Goal: Information Seeking & Learning: Learn about a topic

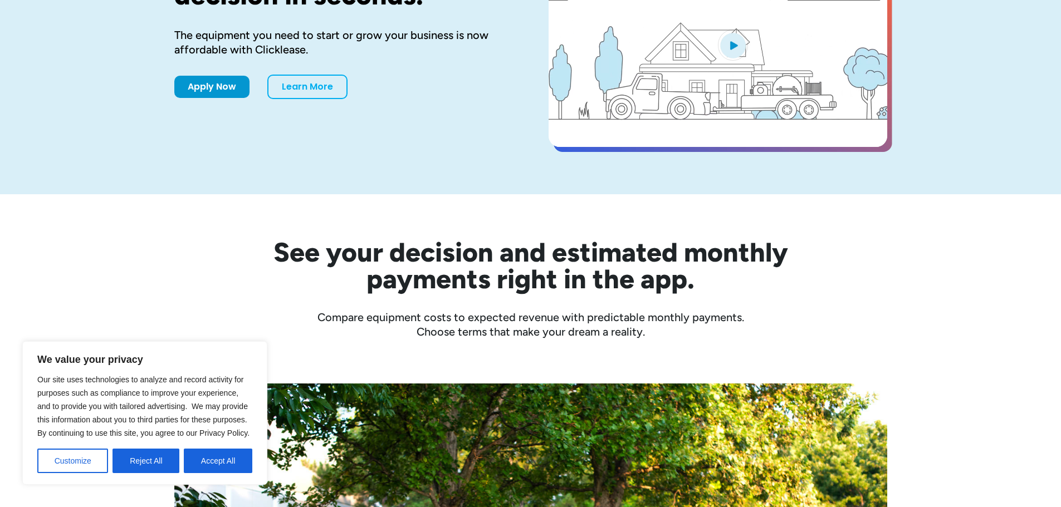
scroll to position [167, 0]
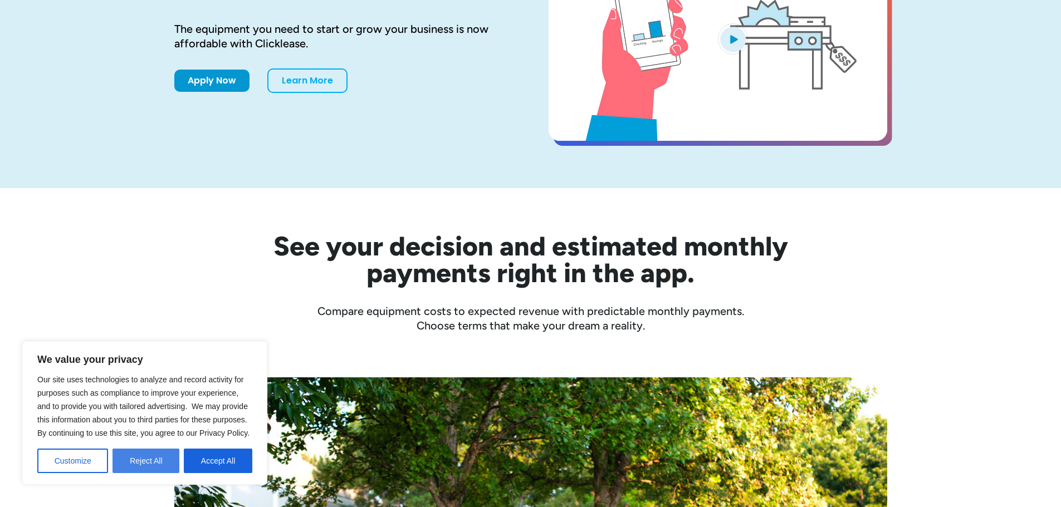
click at [145, 457] on button "Reject All" at bounding box center [146, 461] width 67 height 25
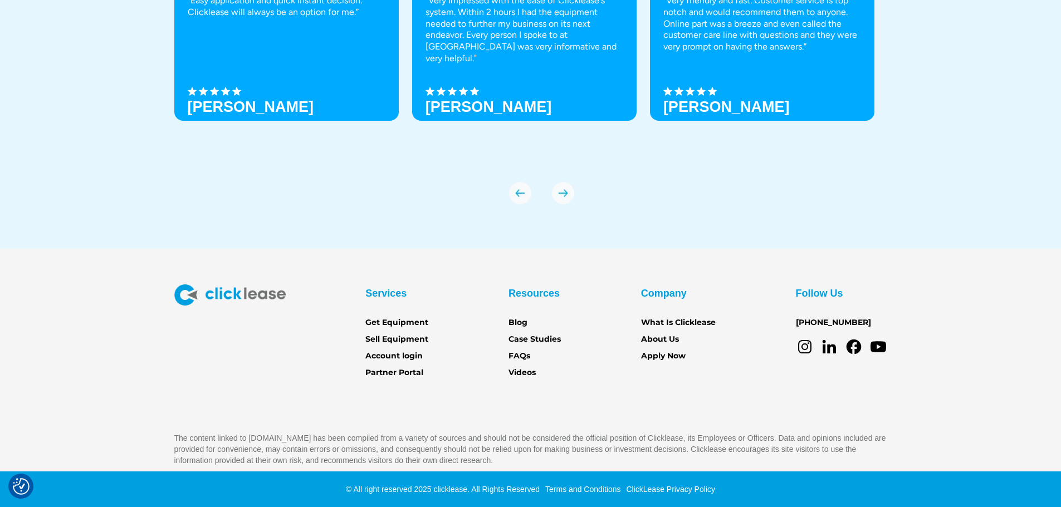
scroll to position [3931, 0]
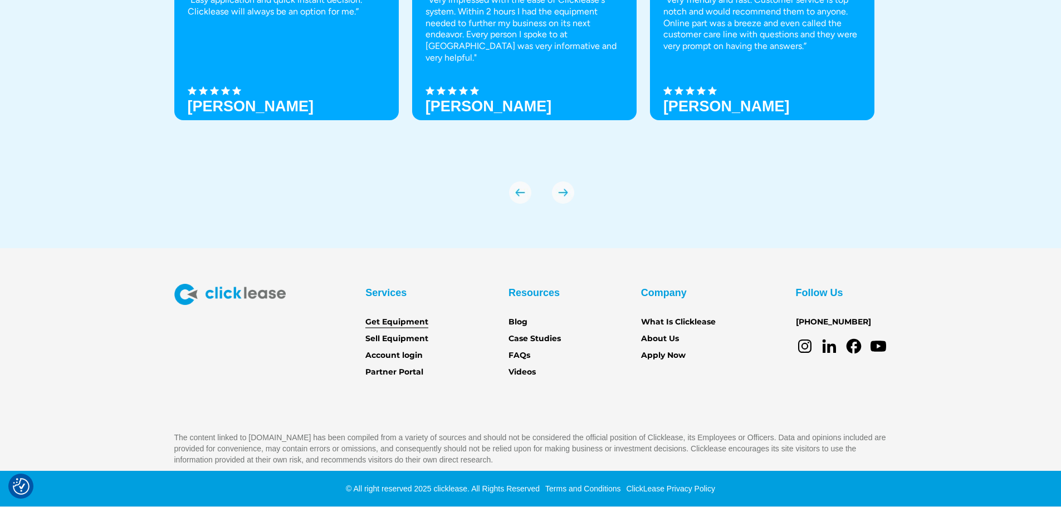
click at [420, 321] on link "Get Equipment" at bounding box center [396, 322] width 63 height 12
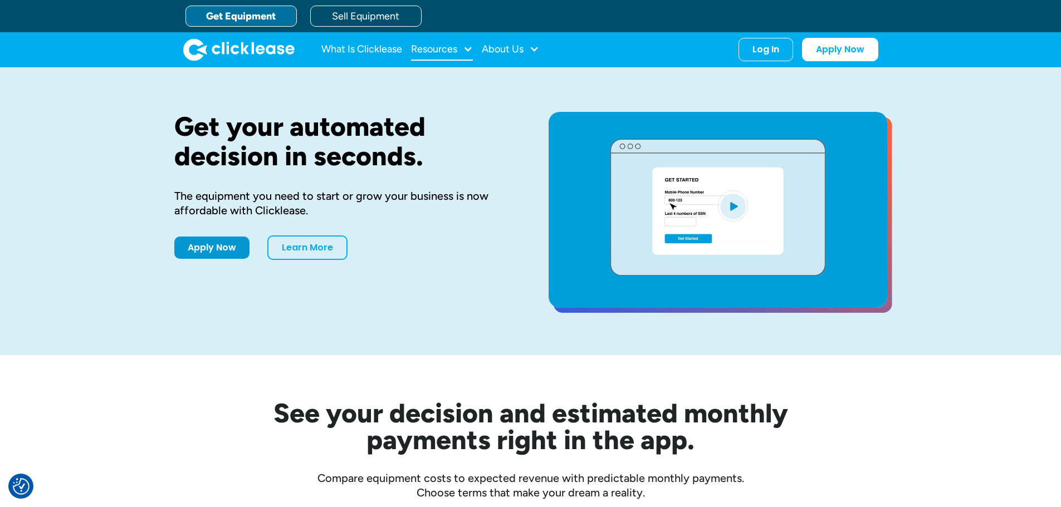
click at [460, 47] on div "Resources" at bounding box center [442, 49] width 62 height 22
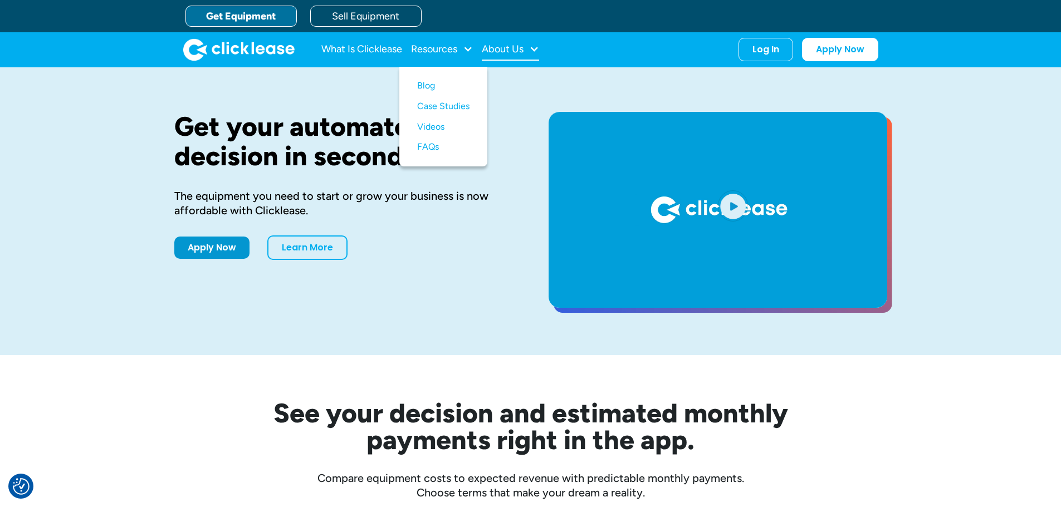
click at [531, 56] on div "About Us" at bounding box center [510, 49] width 57 height 22
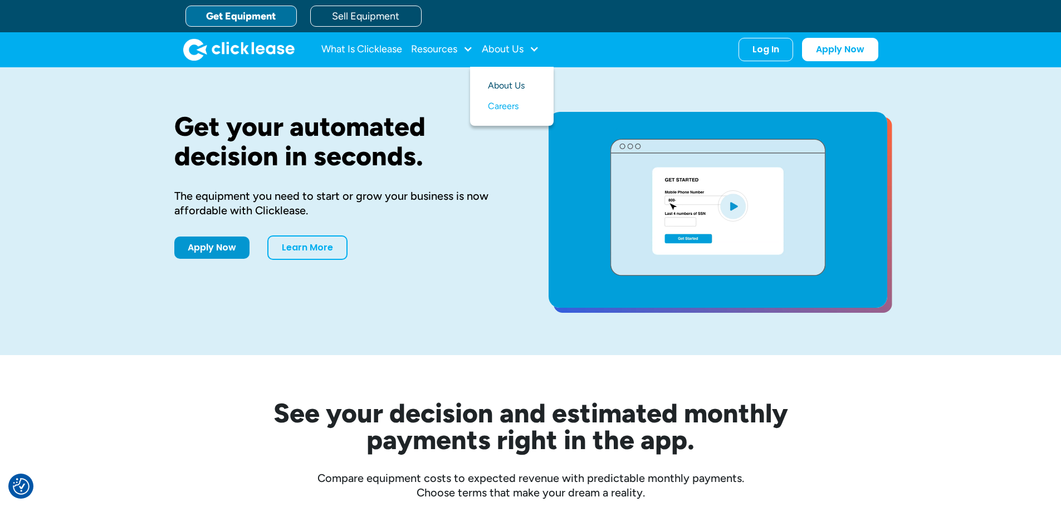
click at [514, 86] on link "About Us" at bounding box center [512, 86] width 48 height 21
